Goal: Transaction & Acquisition: Purchase product/service

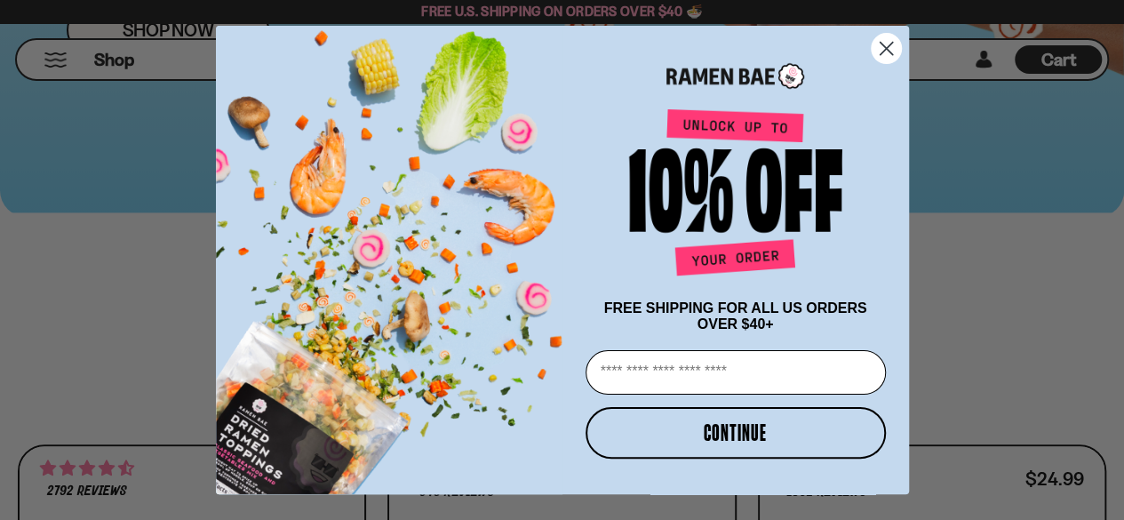
scroll to position [519, 0]
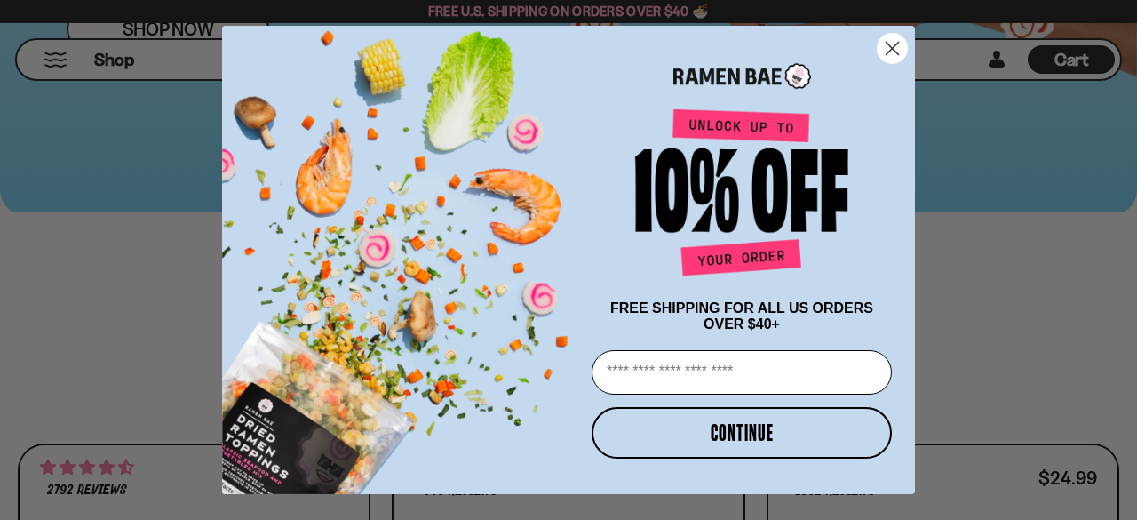
click at [889, 40] on circle "Close dialog" at bounding box center [892, 48] width 29 height 29
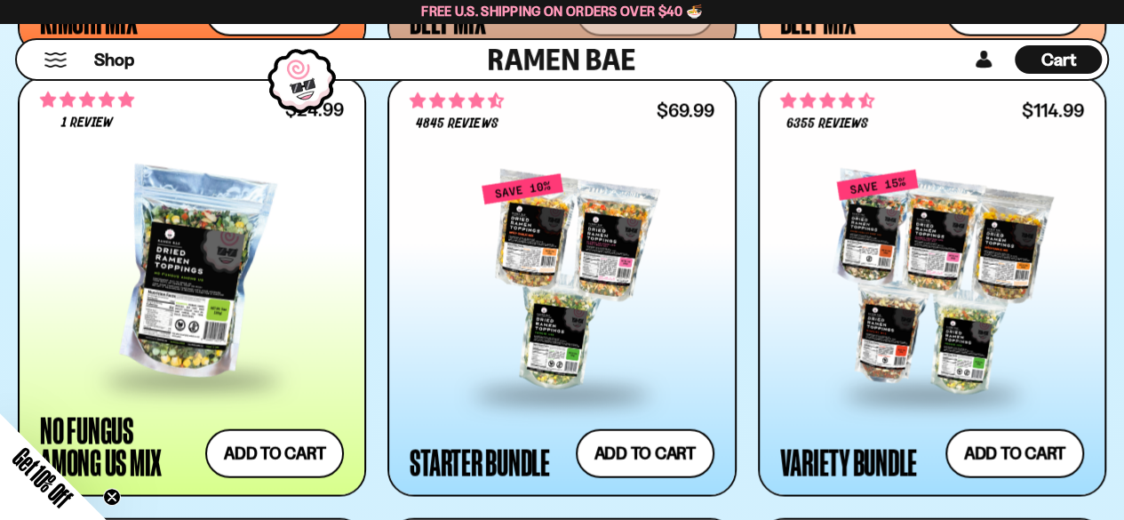
scroll to position [1742, 0]
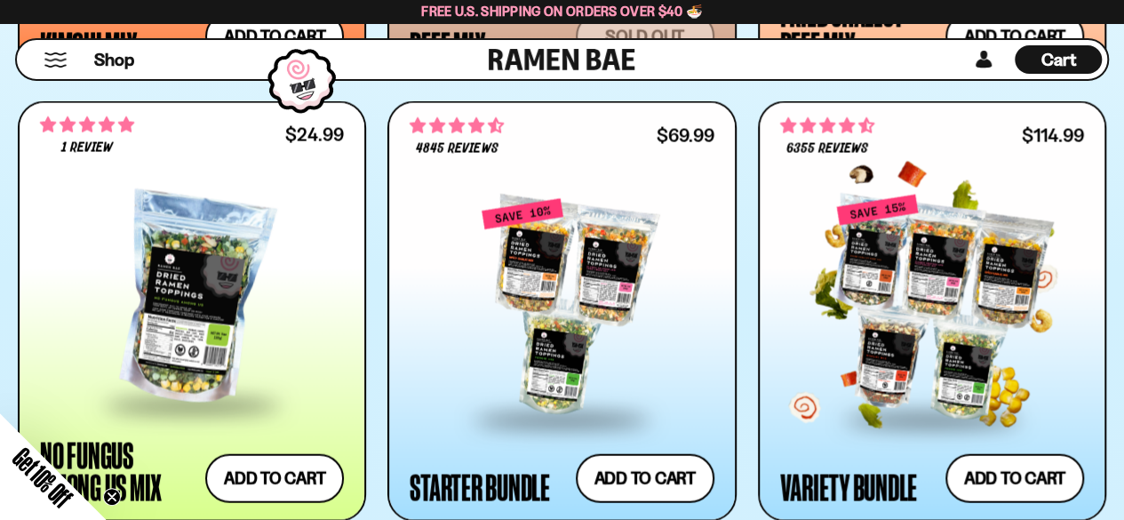
click at [1017, 185] on div at bounding box center [929, 299] width 310 height 282
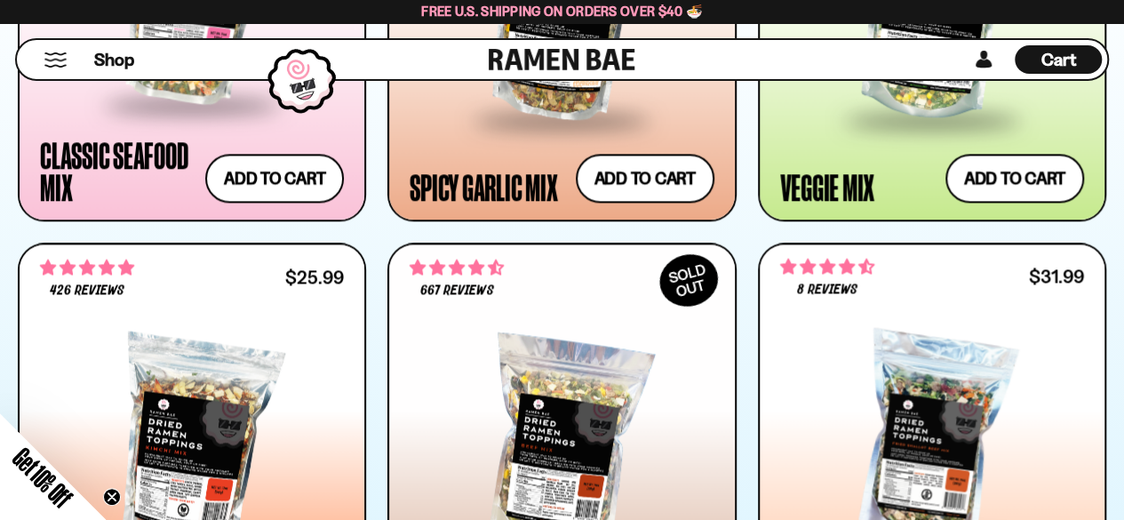
scroll to position [1395, 0]
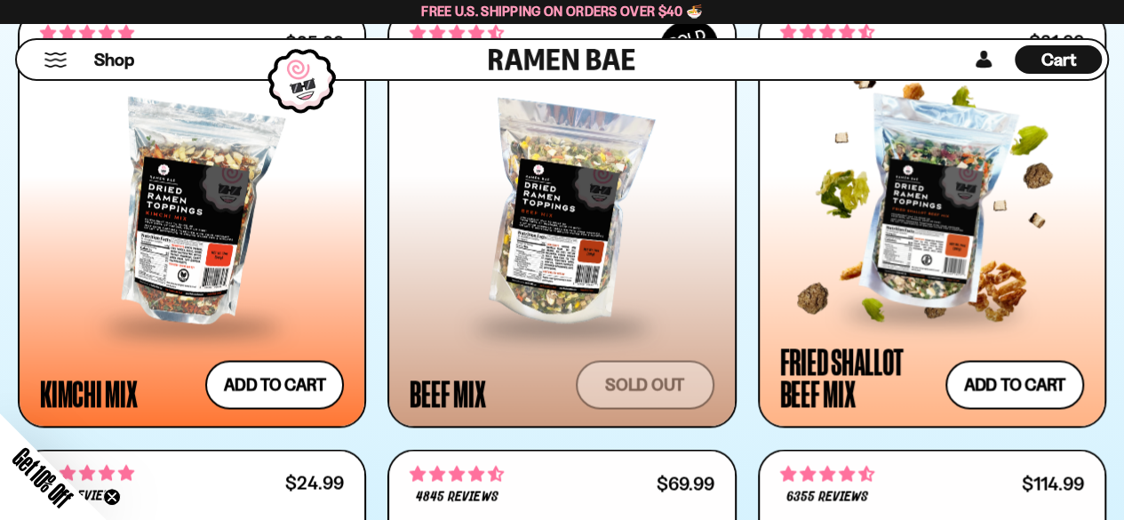
click at [919, 178] on div at bounding box center [932, 205] width 304 height 207
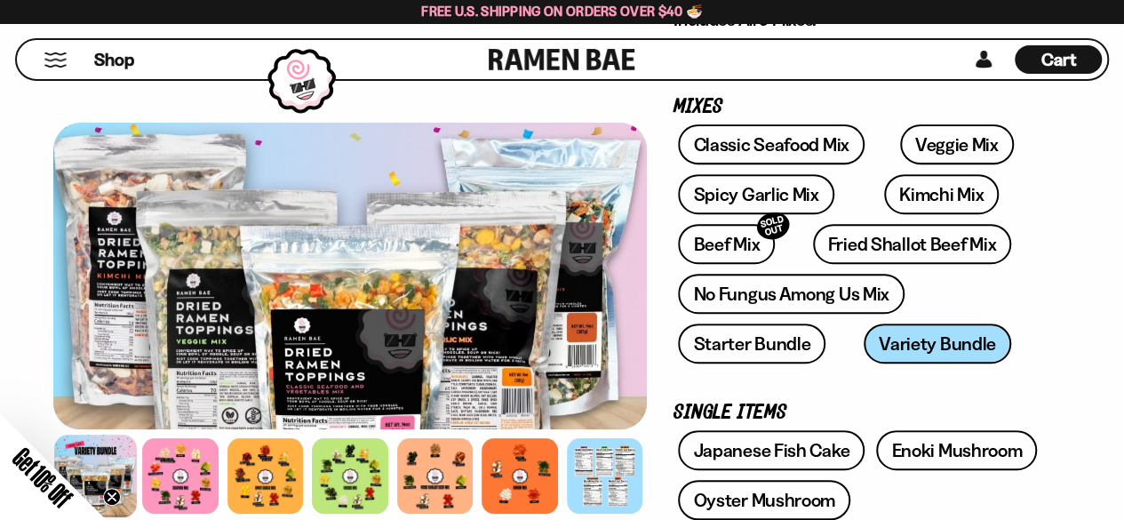
scroll to position [259, 0]
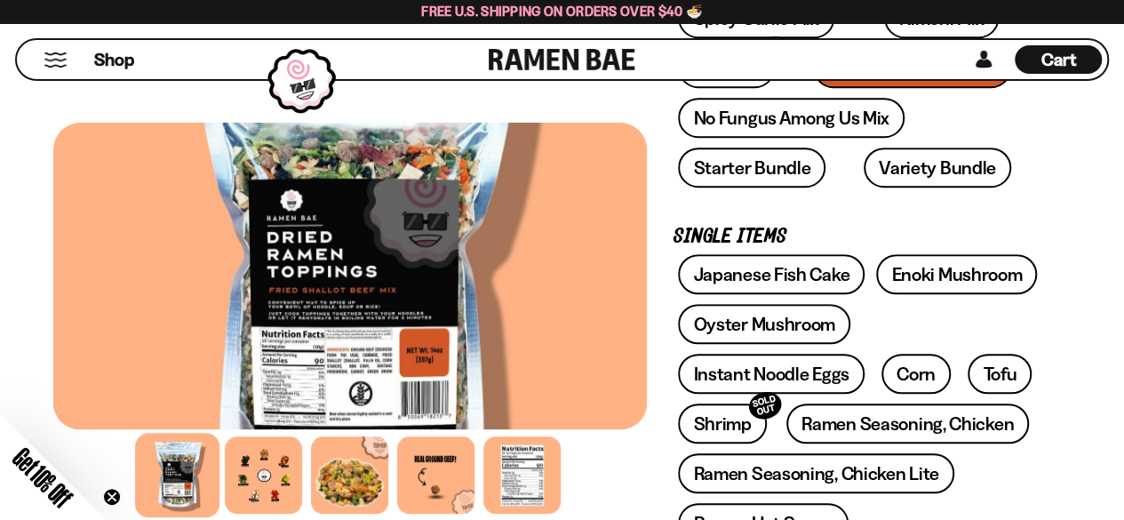
scroll to position [492, 0]
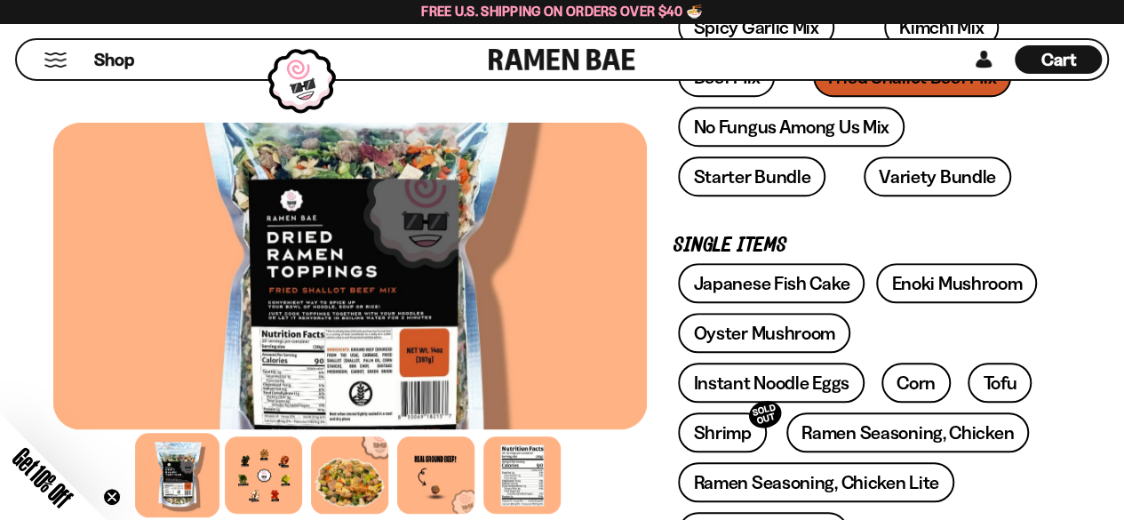
click at [377, 310] on div at bounding box center [350, 276] width 594 height 307
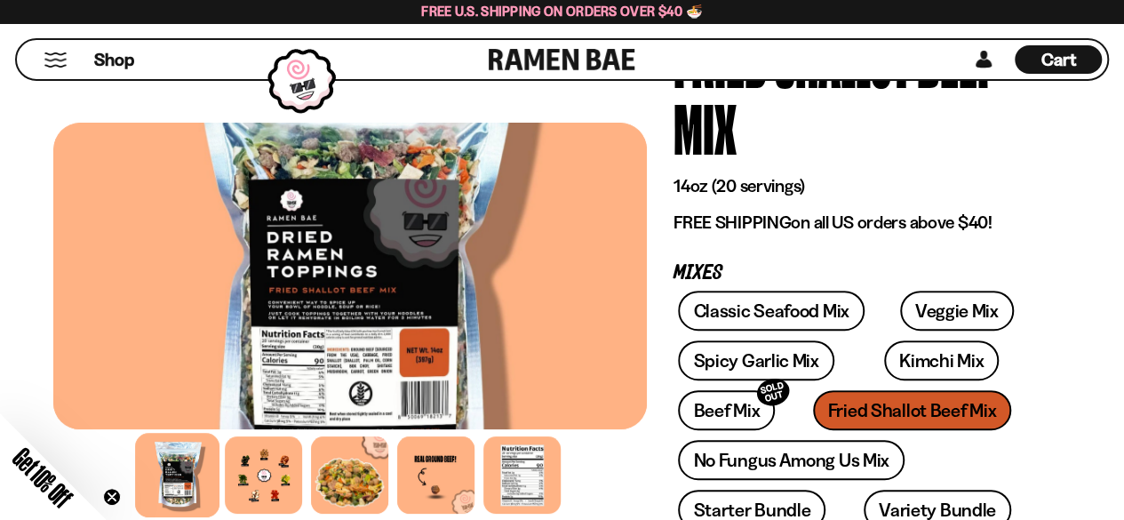
scroll to position [129, 0]
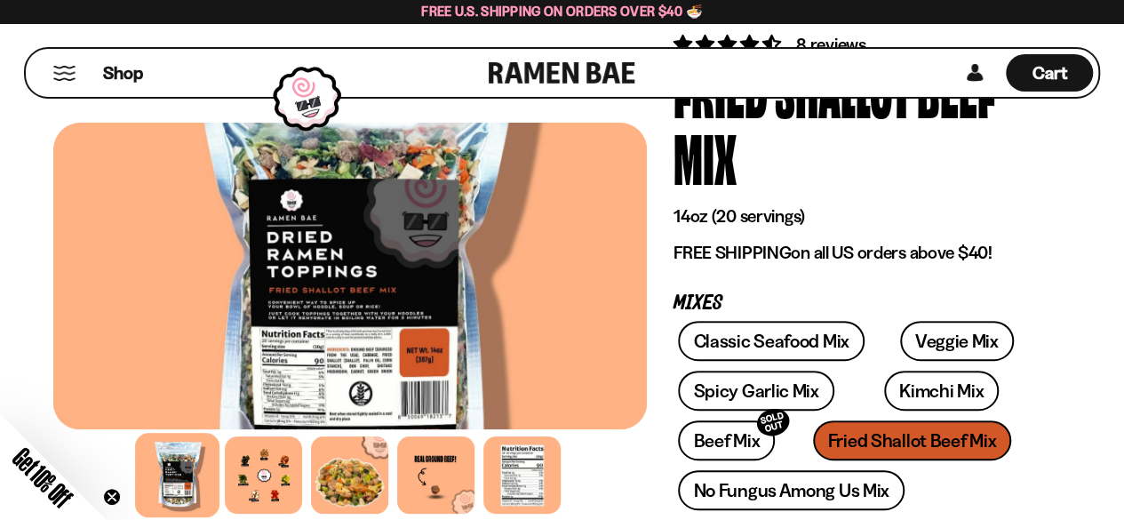
click at [190, 481] on div at bounding box center [178, 475] width 84 height 84
click at [267, 477] on div at bounding box center [264, 475] width 84 height 84
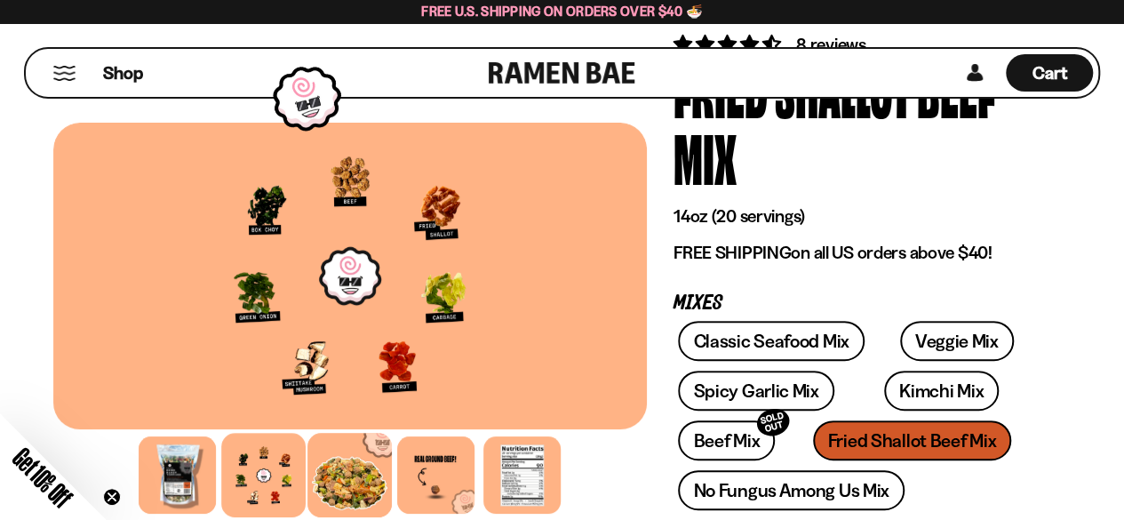
click at [364, 470] on div at bounding box center [350, 475] width 84 height 84
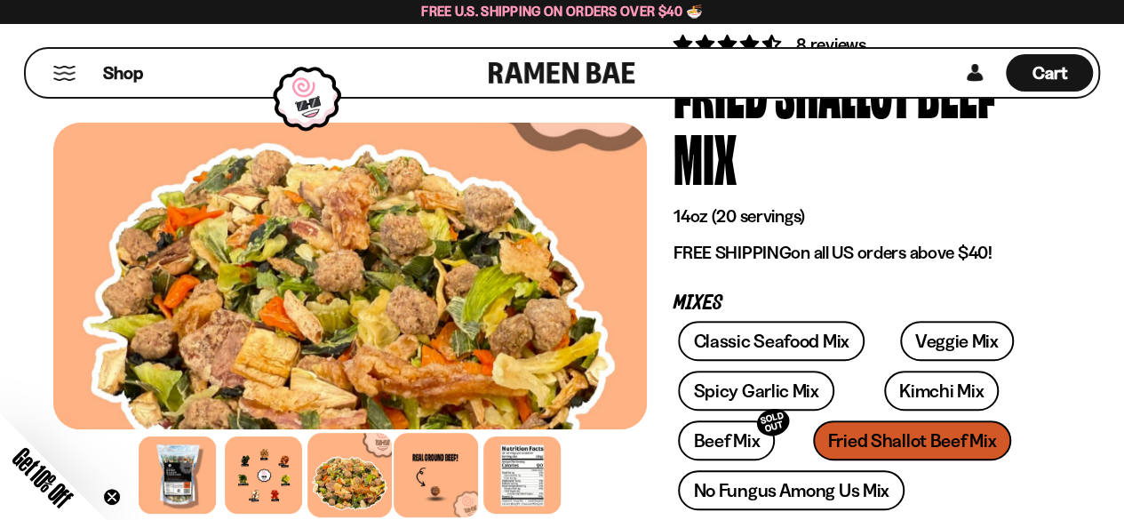
click at [433, 491] on div at bounding box center [436, 475] width 84 height 84
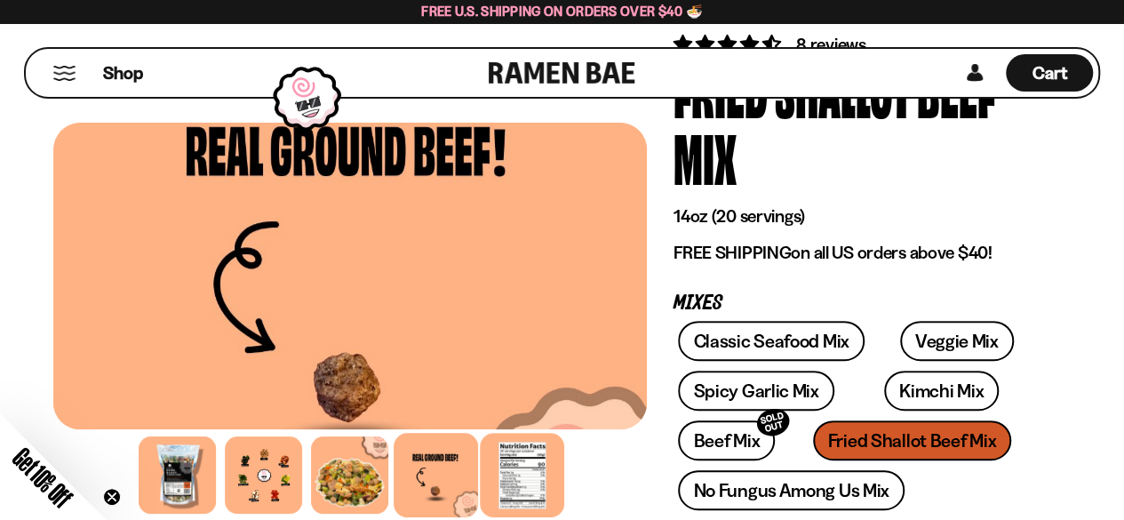
click at [528, 480] on div at bounding box center [523, 475] width 84 height 84
